Goal: Transaction & Acquisition: Purchase product/service

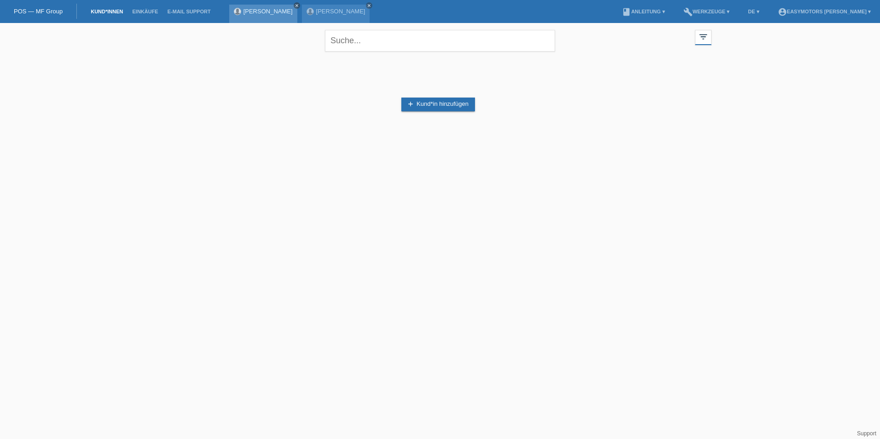
click at [299, 6] on icon "close" at bounding box center [297, 5] width 5 height 5
click at [299, 7] on icon "close" at bounding box center [297, 5] width 5 height 5
click at [701, 41] on icon "filter_list" at bounding box center [704, 37] width 10 height 10
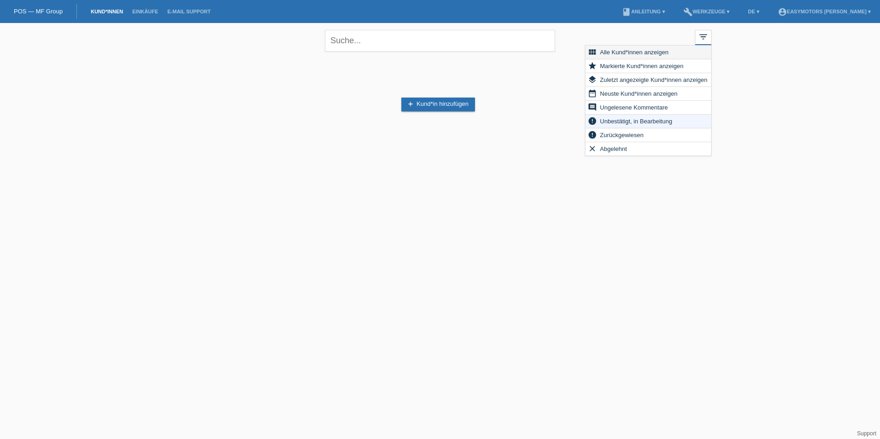
click at [662, 53] on span "Alle Kund*innen anzeigen" at bounding box center [634, 52] width 71 height 11
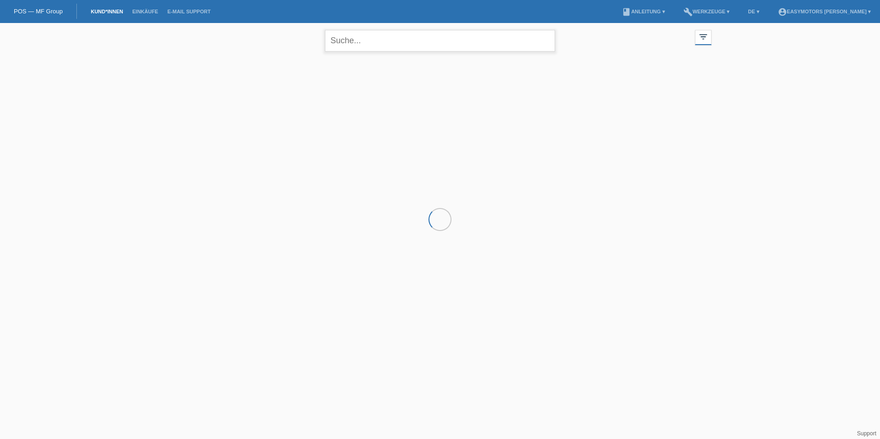
click at [361, 47] on input "text" at bounding box center [440, 41] width 230 height 22
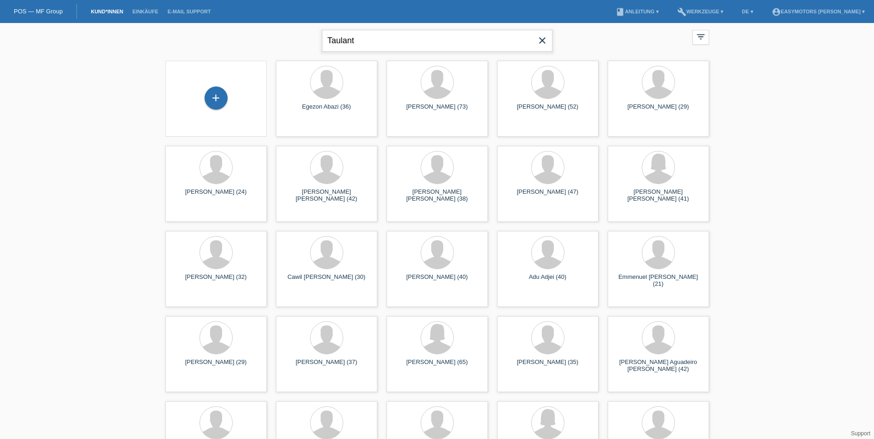
type input "Taulant"
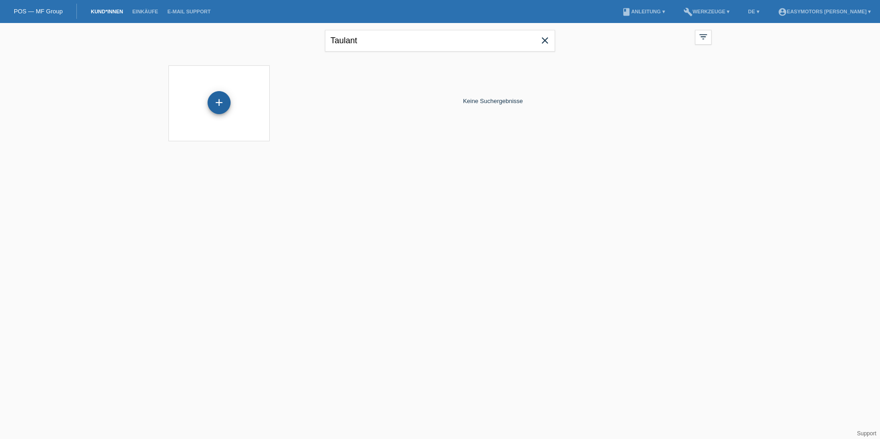
click at [222, 102] on div "+" at bounding box center [219, 102] width 23 height 23
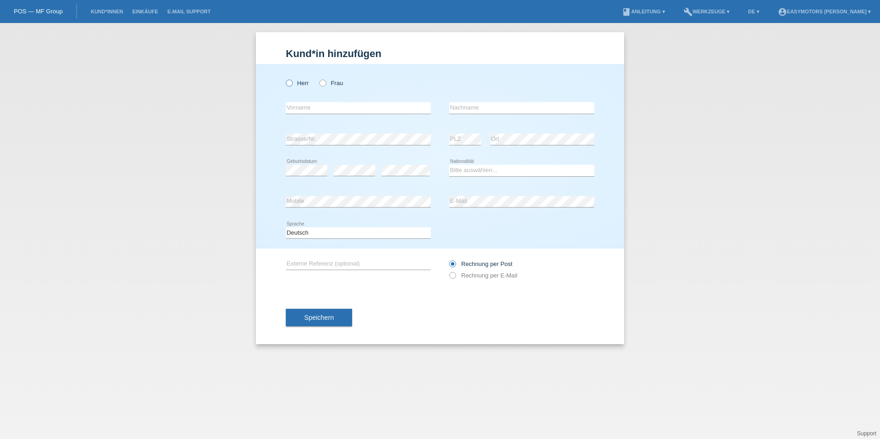
click at [307, 84] on label "Herr" at bounding box center [297, 83] width 23 height 7
click at [292, 84] on input "Herr" at bounding box center [289, 83] width 6 height 6
radio input "true"
click at [304, 98] on div "error Vorname" at bounding box center [358, 108] width 145 height 31
click at [309, 107] on input "text" at bounding box center [358, 108] width 145 height 12
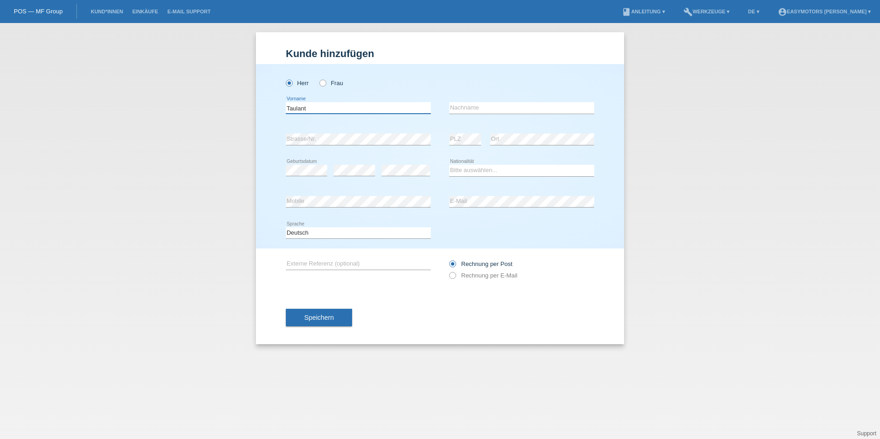
type input "Taulant"
type input "Zymeri"
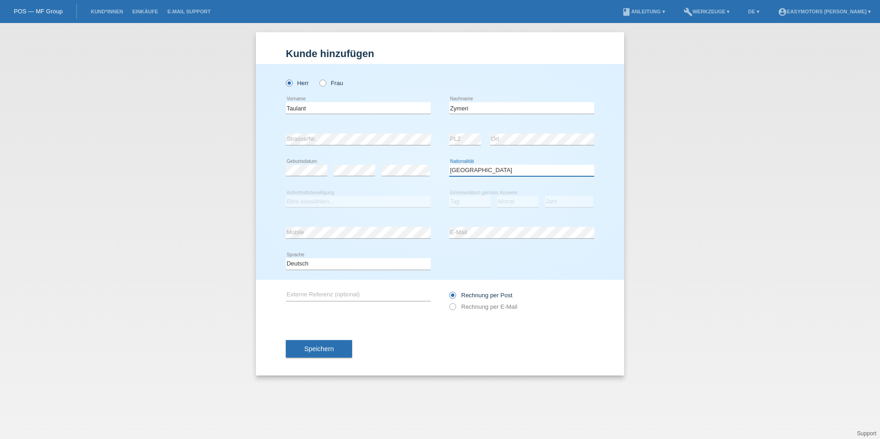
select select "XK"
select select "C"
select select "01"
select select "1997"
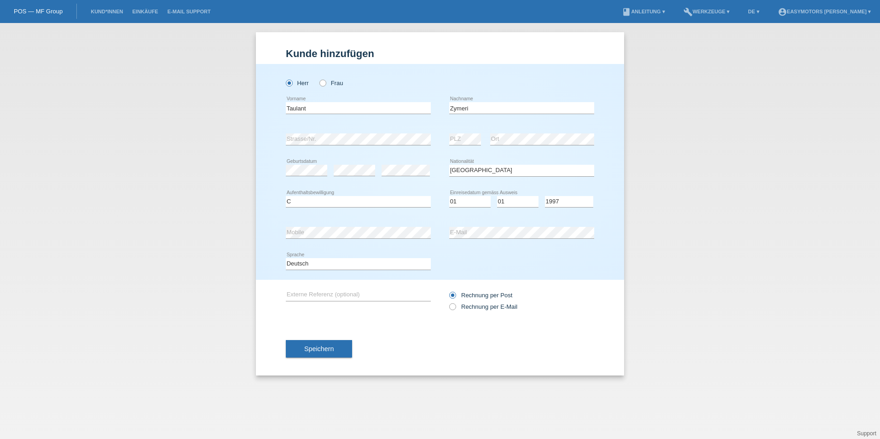
click at [697, 265] on div "Kund*in hinzufügen Kunde hinzufügen Kundin hinzufügen Herr Frau Taulant error V…" at bounding box center [440, 231] width 880 height 416
click at [316, 345] on button "Speichern" at bounding box center [319, 348] width 66 height 17
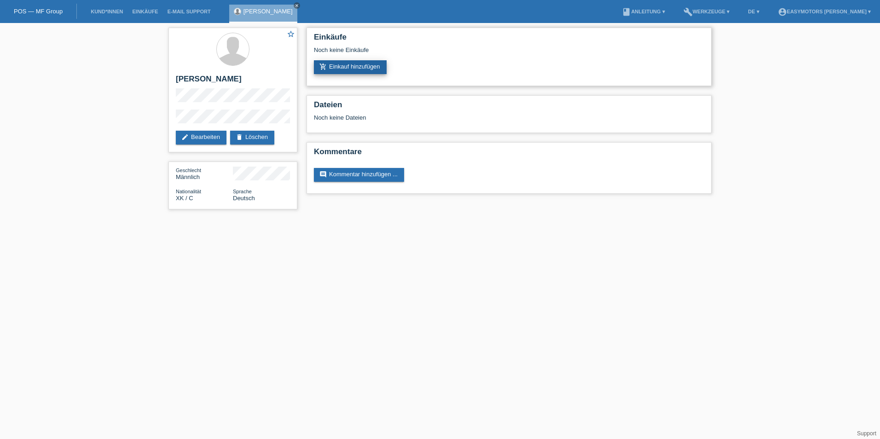
click at [351, 67] on link "add_shopping_cart Einkauf hinzufügen" at bounding box center [350, 67] width 73 height 14
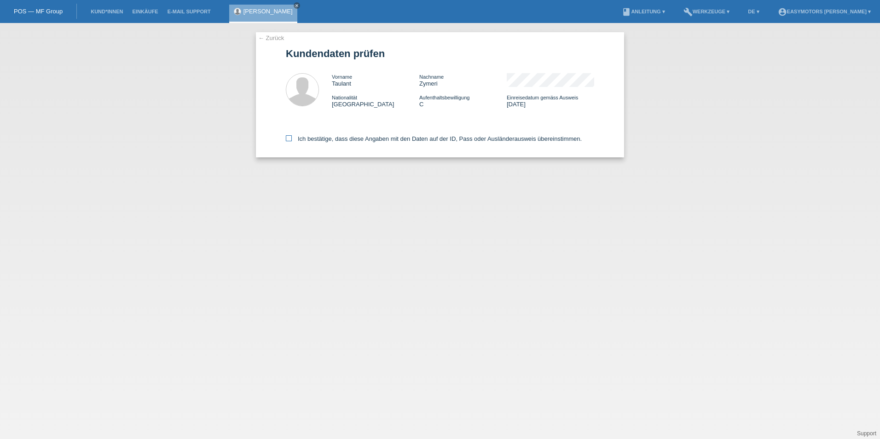
click at [366, 137] on label "Ich bestätige, dass diese Angaben mit den Daten auf der ID, Pass oder Ausländer…" at bounding box center [434, 138] width 296 height 7
click at [292, 137] on input "Ich bestätige, dass diese Angaben mit den Daten auf der ID, Pass oder Ausländer…" at bounding box center [289, 138] width 6 height 6
checkbox input "true"
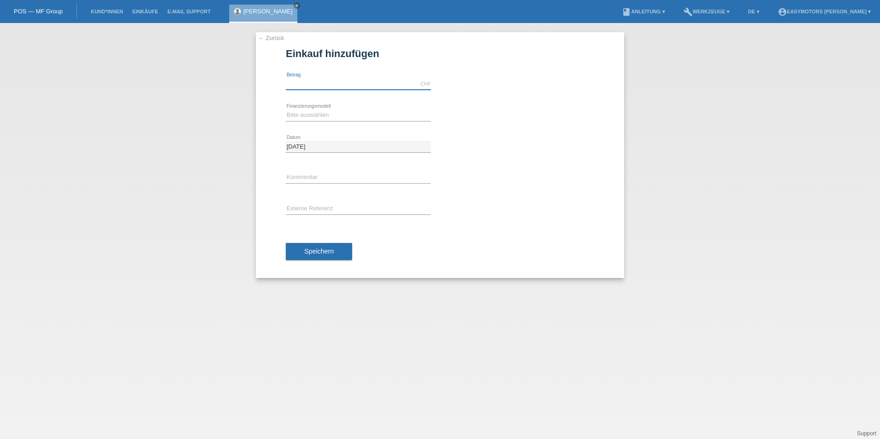
click at [373, 82] on input "text" at bounding box center [358, 84] width 145 height 12
type input "3490.00"
click at [328, 117] on select "Bitte auswählen Fixe Raten Kauf auf Rechnung mit Teilzahlungsoption" at bounding box center [358, 115] width 145 height 11
select select "81"
click at [286, 110] on select "Bitte auswählen Fixe Raten Kauf auf Rechnung mit Teilzahlungsoption" at bounding box center [358, 115] width 145 height 11
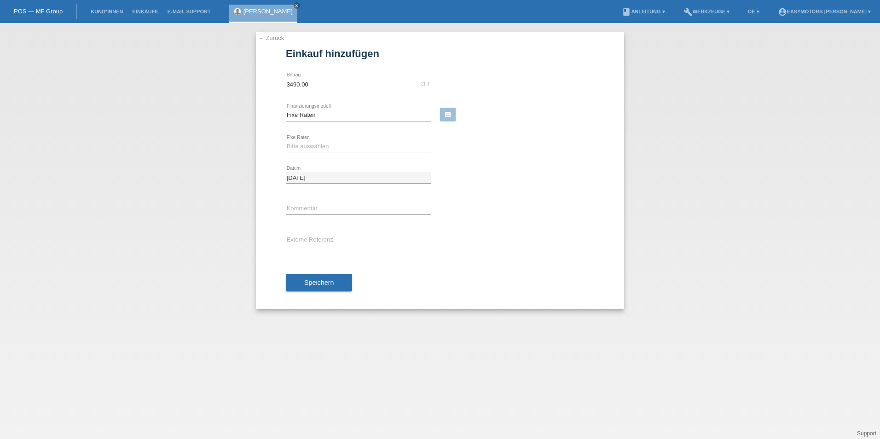
click at [320, 152] on icon at bounding box center [358, 152] width 145 height 0
click at [326, 148] on select "Bitte auswählen 12 Raten 24 Raten 48 Raten" at bounding box center [358, 146] width 145 height 11
select select "320"
click at [286, 141] on select "Bitte auswählen 12 Raten 24 Raten 48 Raten" at bounding box center [358, 146] width 145 height 11
click at [323, 279] on span "Speichern" at bounding box center [318, 282] width 29 height 7
